Goal: Communication & Community: Answer question/provide support

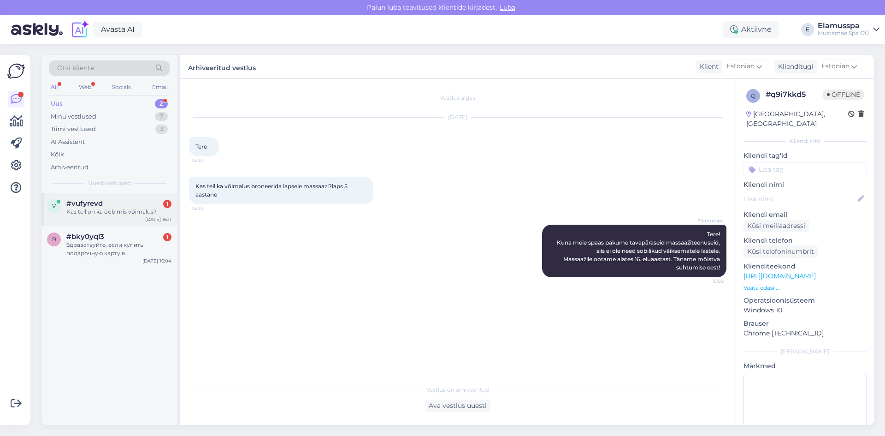
click at [95, 203] on span "#vufyrevd" at bounding box center [84, 203] width 36 height 8
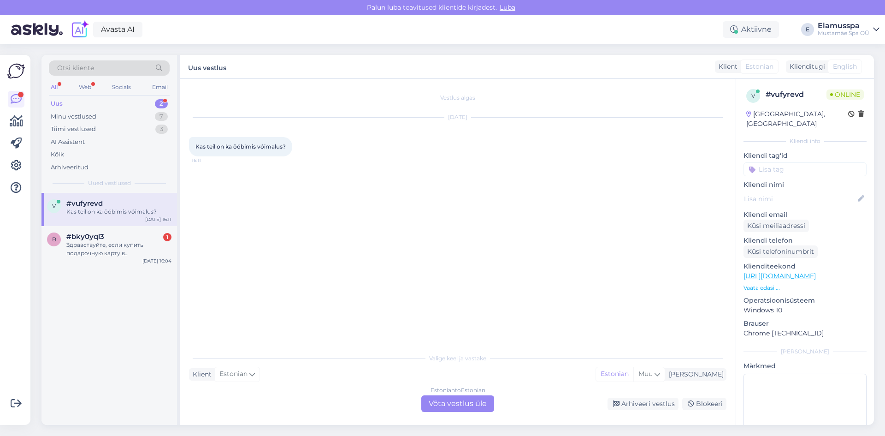
click at [450, 404] on div "Estonian to Estonian Võta vestlus üle" at bounding box center [457, 403] width 73 height 17
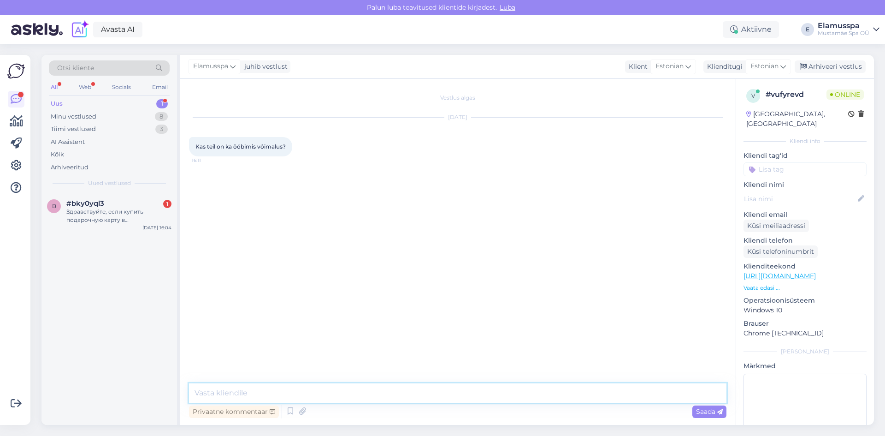
click at [430, 392] on textarea at bounding box center [458, 392] width 538 height 19
type textarea "Tere! ei. Meil on spaa :)"
type textarea "Saate vaadata kõrval olevaid hotelle, meie spaa on avatud 00ni"
click at [713, 415] on span "Saada" at bounding box center [709, 411] width 27 height 8
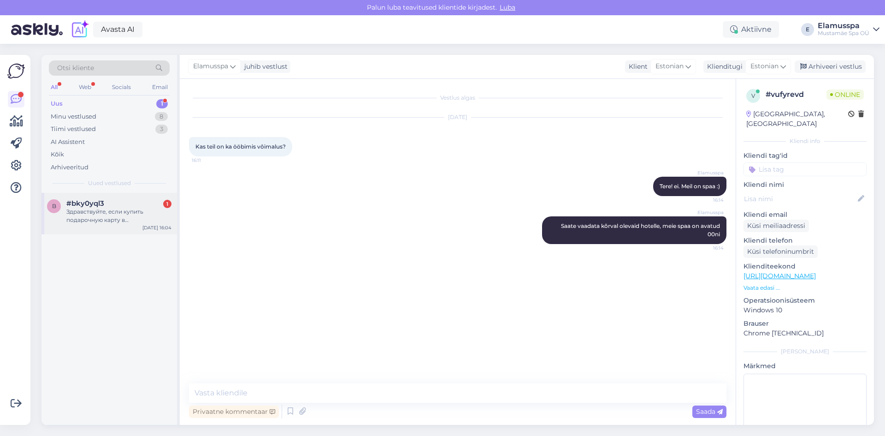
click at [73, 199] on div "b #bky0yql3 1 Здравствуйте, если купить подарочную карту в [DOMAIN_NAME], билет…" at bounding box center [110, 214] width 136 height 42
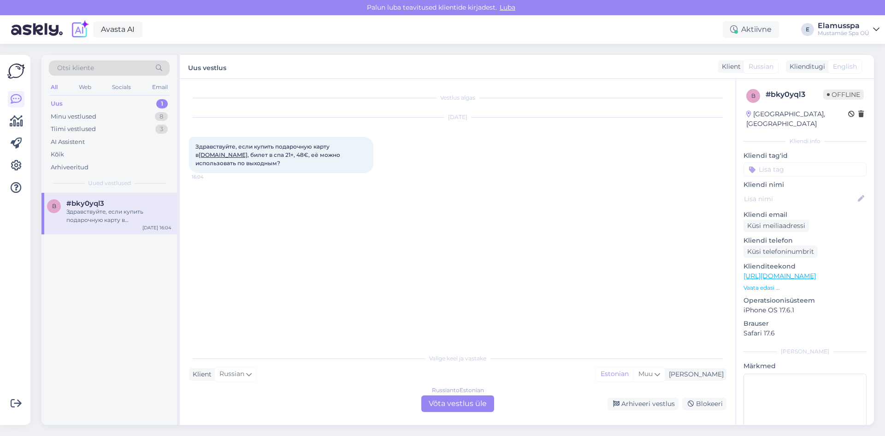
click at [461, 405] on div "Russian to Estonian Võta vestlus üle" at bounding box center [457, 403] width 73 height 17
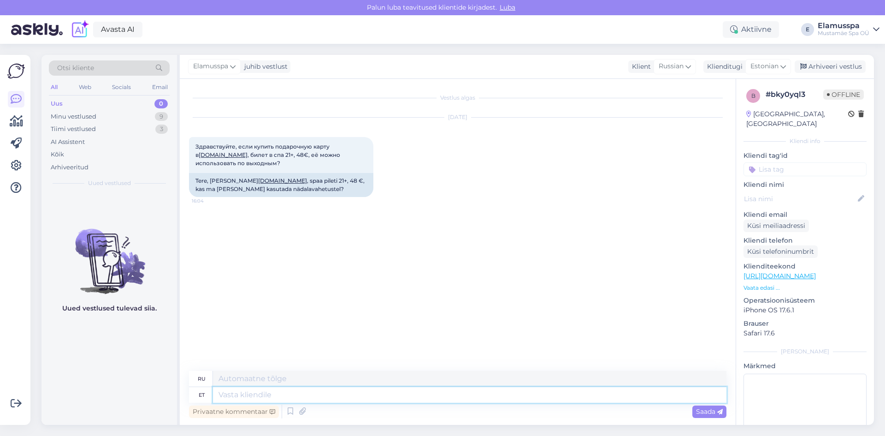
click at [406, 394] on textarea at bounding box center [470, 395] width 514 height 16
type textarea "Tere!"
type textarea "Привет!"
type textarea "Tere! Mis s"
type textarea "Привет! Что?"
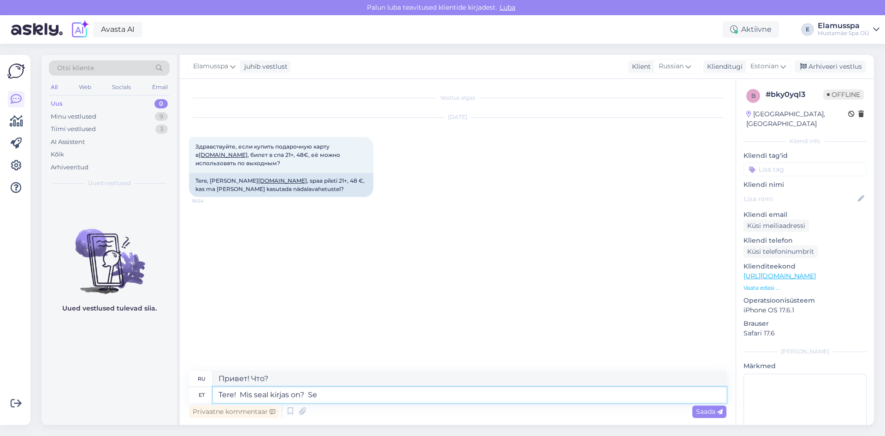
type textarea "Tere! Mis seal kirjas on? Sea"
type textarea "Привет! Что там написано?"
type textarea "Tere! Mis seal kirjas on? [GEOGRAPHIC_DATA]"
type textarea "Привет! Что там написано? Там."
type textarea "Tere! Mis seal kirjas on? Seal peaks kirj"
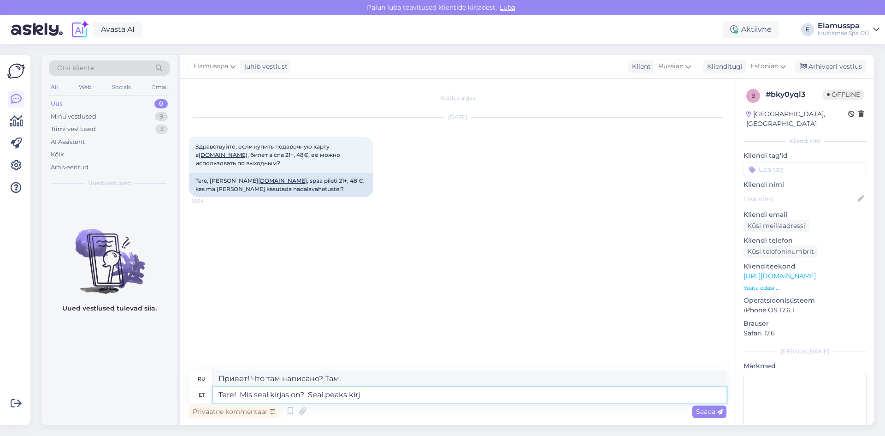
type textarea "Привет! Что там написано? Должно быть написано"
type textarea "Tere! Mis seal kirjas on? Seal peaks kirjutatud olema, mis"
type textarea "Привет! Что там написано? Должно быть:"
type textarea "Tere! Mis seal kirjas on? Seal peaks kirjutatud olema, mis"
type textarea "Привет! Что там написано? Там должно быть написано то, что"
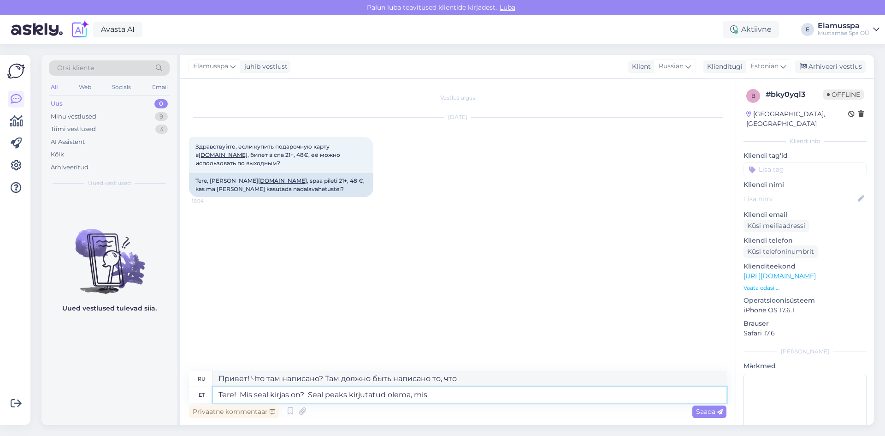
type textarea "Tere! Mis seal kirjas on? Seal peaks kirjutatud olema, mis p"
type textarea "Привет! Что там написано? Должно быть написано, что"
type textarea "Tere! Mis seal kirjas on? Seal peaks kirjutatud olema, mis piletiga te"
type textarea "Привет! Что там написано? Там должно быть написано, какой билет"
type textarea "Tere! Mis seal kirjas on? Seal peaks kirjutatud olema, mis piletiga tegu."
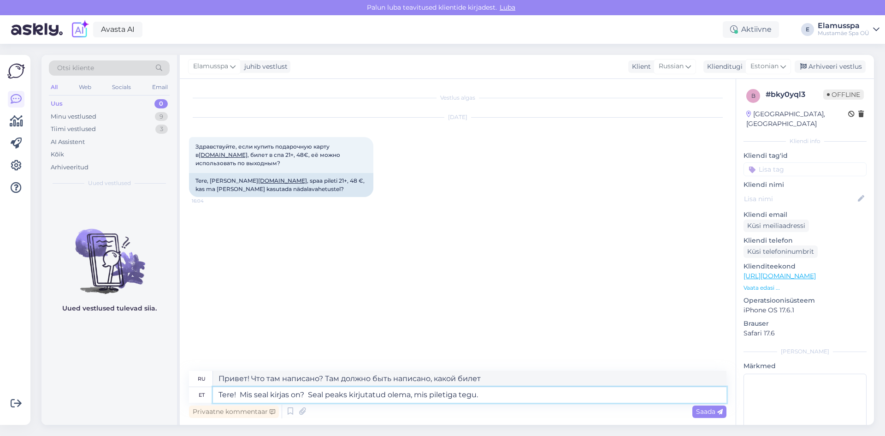
type textarea "Привет! Что там написано? Должно быть указано, какой это тип билета."
drag, startPoint x: 233, startPoint y: 395, endPoint x: 273, endPoint y: 392, distance: 40.2
click at [234, 395] on textarea "Tere! Mis seal kirjas on? Seal peaks kirjutatud olema, mis piletiga tegu." at bounding box center [470, 395] width 514 height 16
type textarea "Tere õh! Mis seal kirjas on? Seal peaks kirjutatud olema, mis piletiga tegu."
type textarea "Здравствуйте, сэр! Что там написано? Должно быть указано, какой это тип билета."
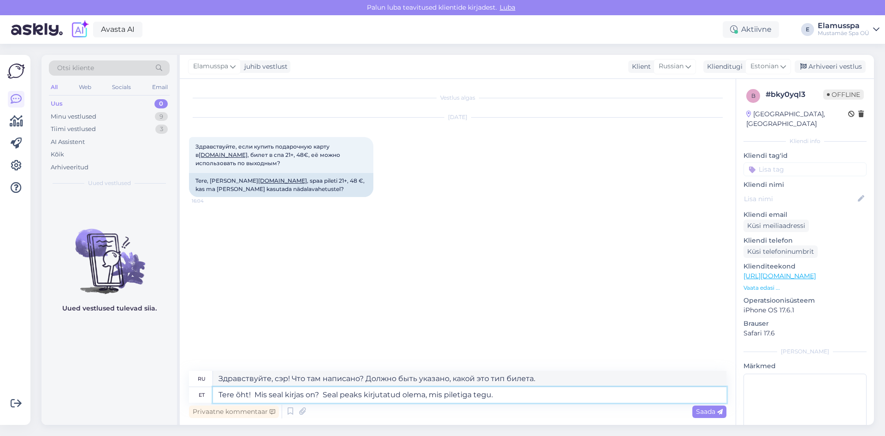
type textarea "Tere õhtu! Mis seal kirjas on? Seal peaks kirjutatud olema, mis piletiga tegu."
type textarea "Добрый вечер! Что там написано? Должно быть указано, какой это тип билета."
type textarea "Tere õhtust! Mis seal kirjas on? Seal peaks kirjutatud olema, mis piletiga tegu."
type textarea "Добрый вечер! Что там написано? Должно быть указано, какой это тип билета."
type textarea "Tere õhtust! Mis seal kirjas on? Seal peaks kirjutatud olema, mis piletiga tegu."
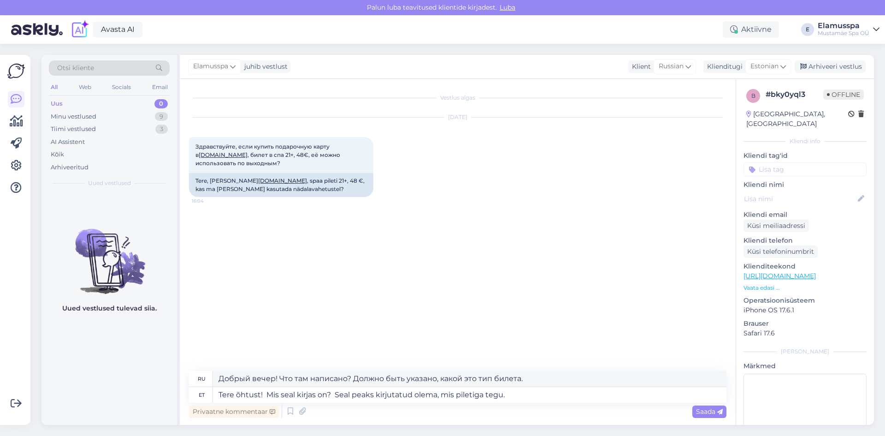
type textarea "Добрый вечер! Что там написано? Там должно быть указано, какой это тип билета."
click at [273, 358] on div "Vestlus algas [DATE] Здравствуйте, если купить подарочную карту в [DOMAIN_NAME]…" at bounding box center [462, 225] width 546 height 274
click at [707, 410] on span "Saada" at bounding box center [709, 411] width 27 height 8
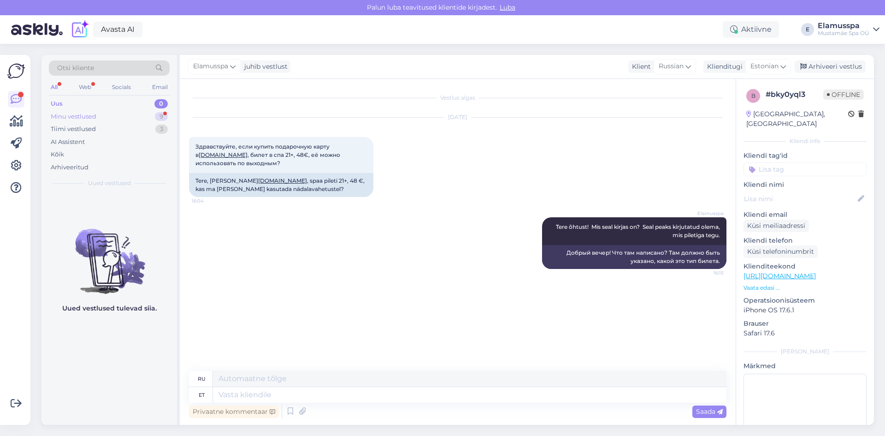
click at [164, 113] on div "9" at bounding box center [161, 116] width 13 height 9
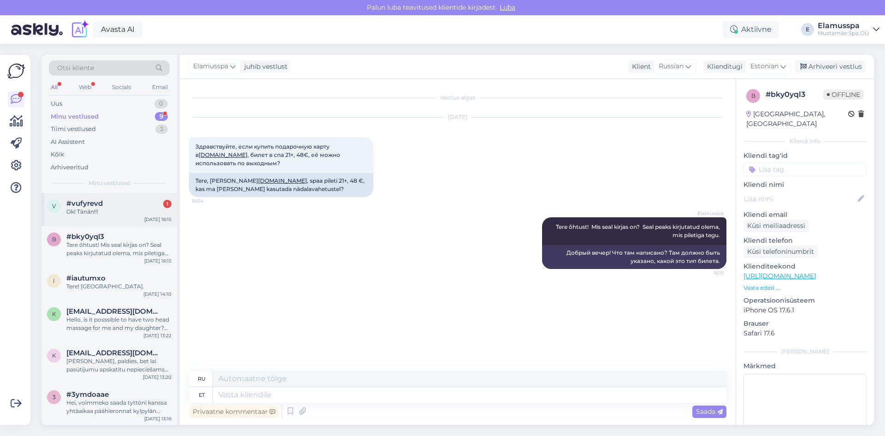
click at [102, 201] on span "#vufyrevd" at bounding box center [84, 203] width 36 height 8
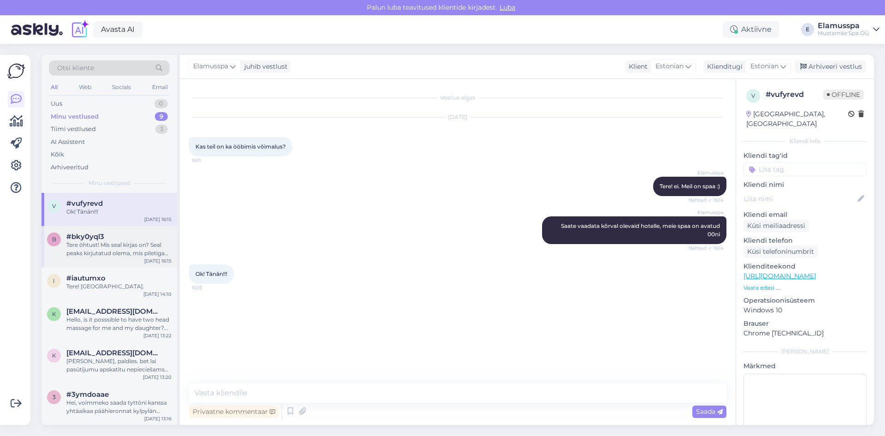
click at [97, 238] on span "#bky0yql3" at bounding box center [85, 236] width 38 height 8
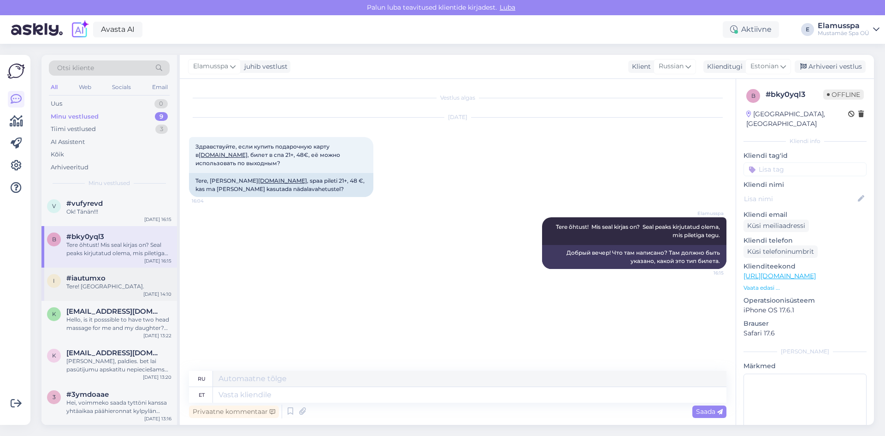
click at [131, 292] on div "i #iautumxo Tere! [GEOGRAPHIC_DATA]. [DATE] 14:10" at bounding box center [110, 283] width 136 height 33
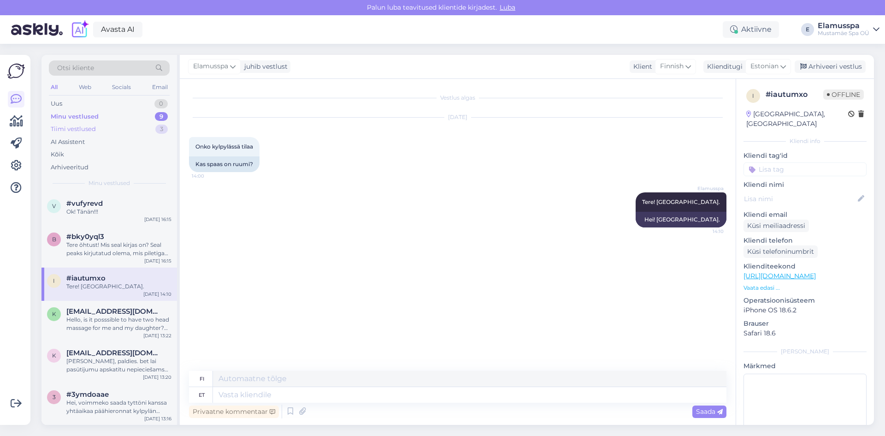
click at [141, 133] on div "Tiimi vestlused 3" at bounding box center [109, 129] width 121 height 13
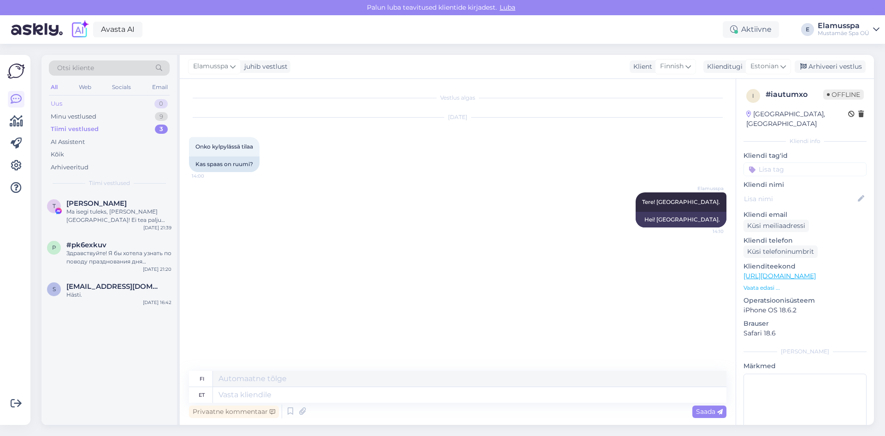
click at [122, 100] on div "Uus 0" at bounding box center [109, 103] width 121 height 13
